Goal: Communication & Community: Answer question/provide support

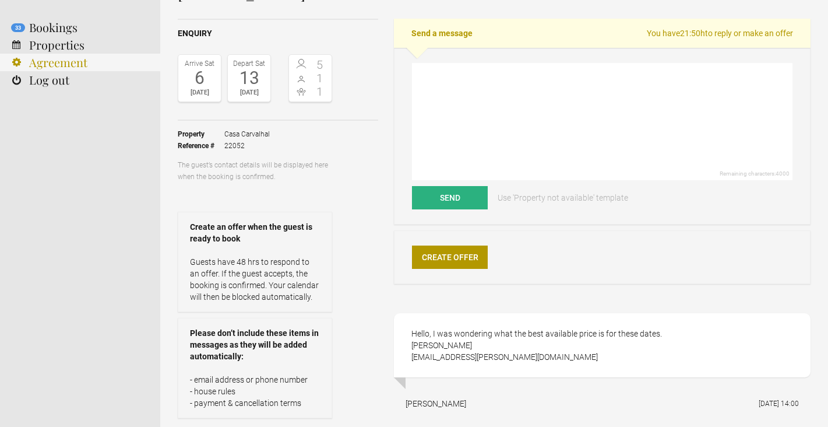
scroll to position [88, 0]
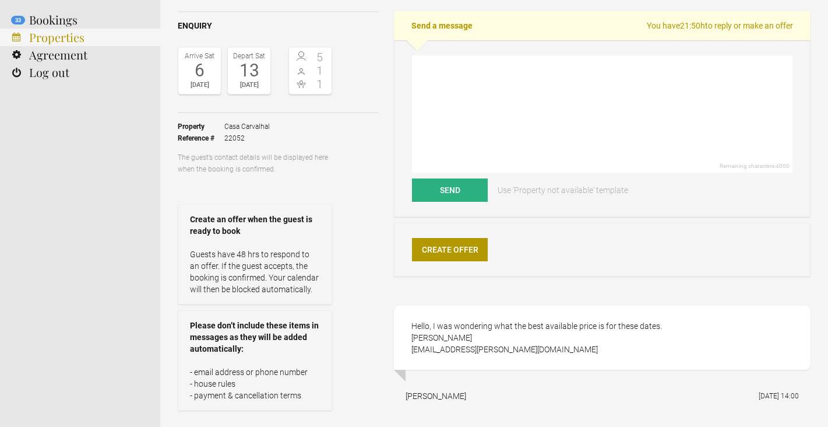
click at [68, 36] on link "Properties" at bounding box center [80, 37] width 160 height 17
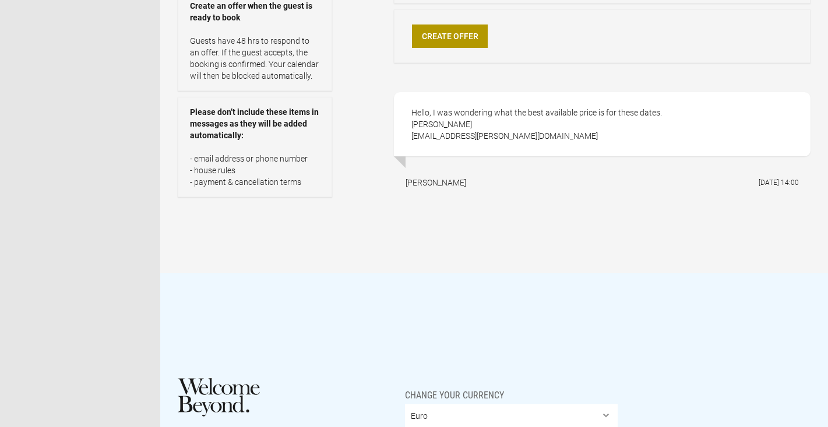
scroll to position [248, 0]
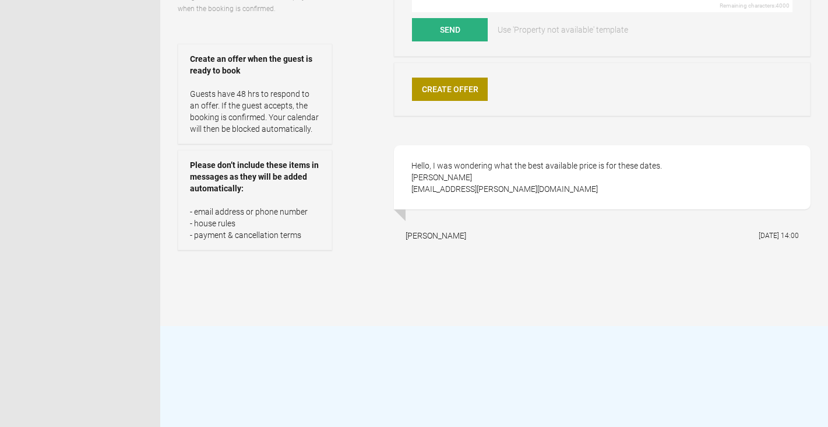
drag, startPoint x: 471, startPoint y: 178, endPoint x: 413, endPoint y: 180, distance: 58.3
click at [413, 180] on div "Hello, I was wondering what the best available price is for these dates. [PERSO…" at bounding box center [602, 177] width 417 height 64
copy div "[PERSON_NAME]"
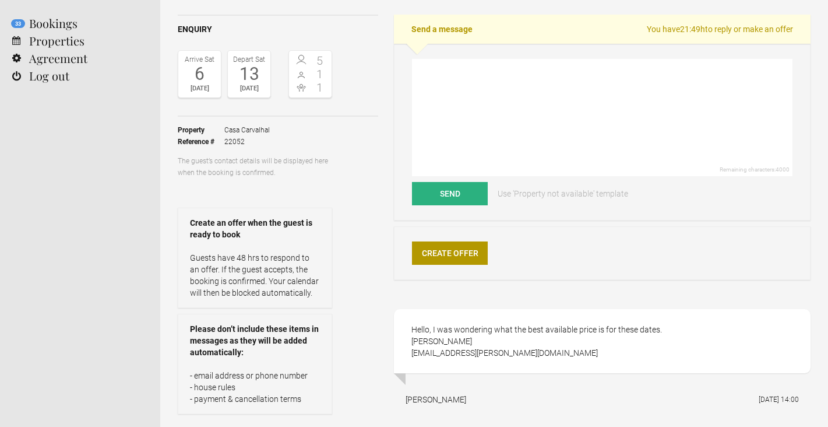
scroll to position [53, 0]
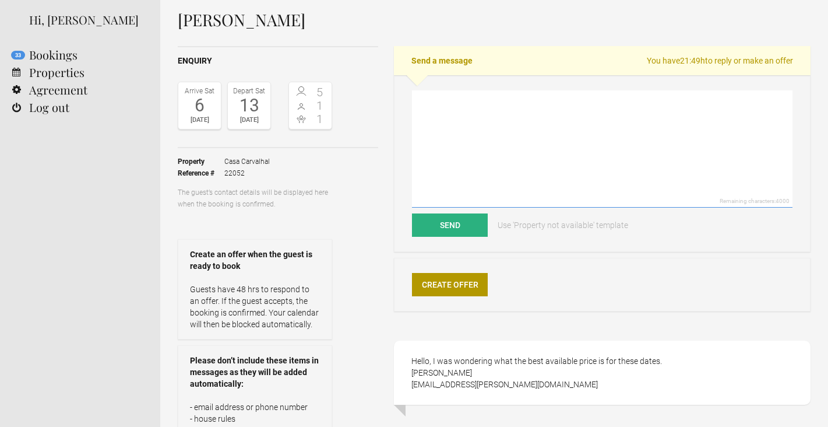
click at [492, 137] on textarea at bounding box center [602, 148] width 381 height 117
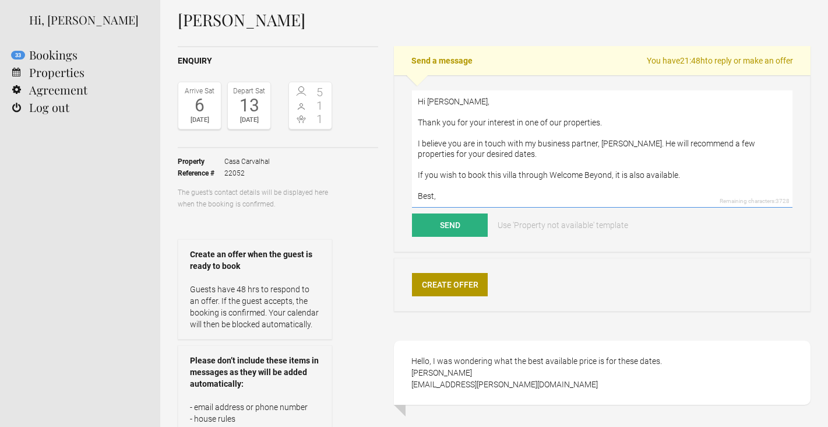
scroll to position [4, 0]
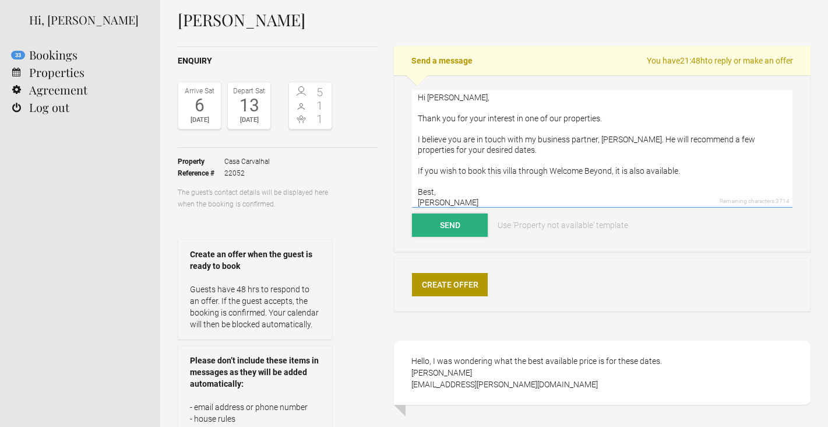
type textarea "Hi [PERSON_NAME], Thank you for your interest in one of our properties. I belie…"
click at [450, 221] on button "Send" at bounding box center [450, 224] width 76 height 23
